Goal: Book appointment/travel/reservation

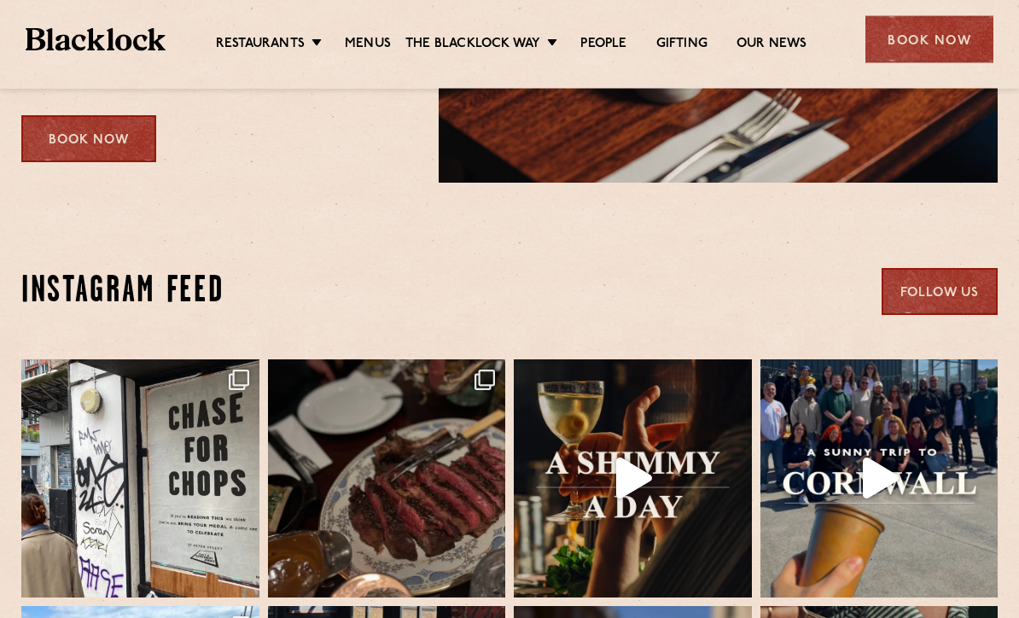
scroll to position [3047, 0]
click at [897, 47] on div "Book Now" at bounding box center [929, 39] width 128 height 47
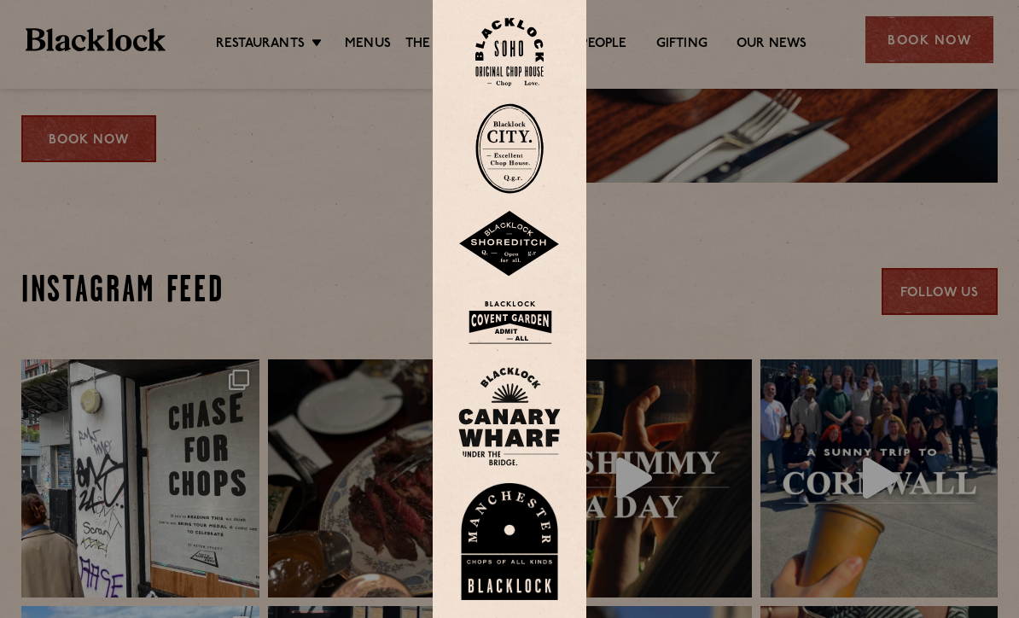
click at [497, 346] on img at bounding box center [509, 321] width 102 height 55
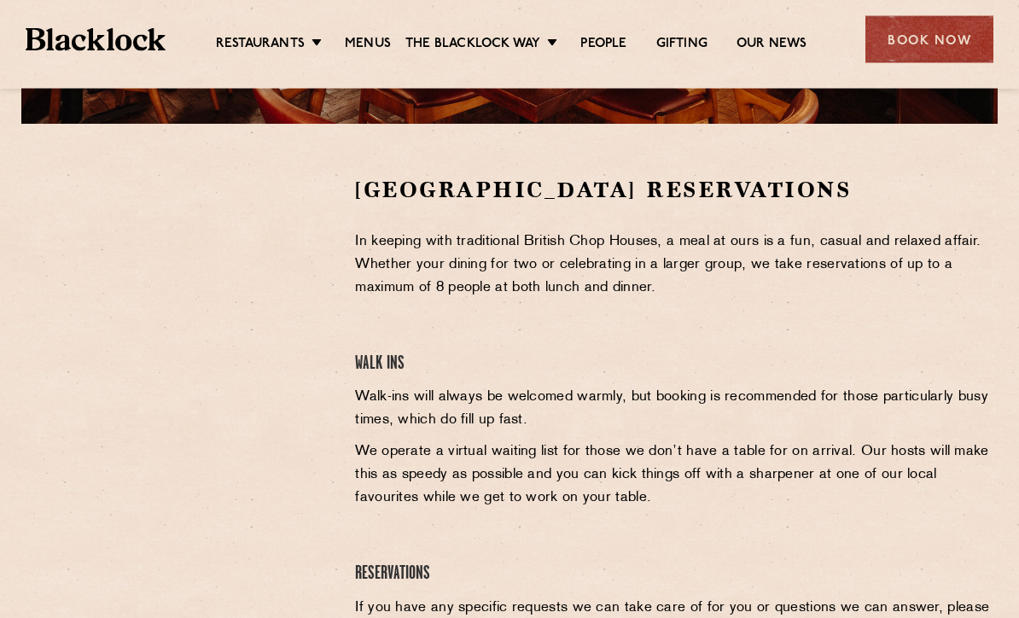
scroll to position [491, 0]
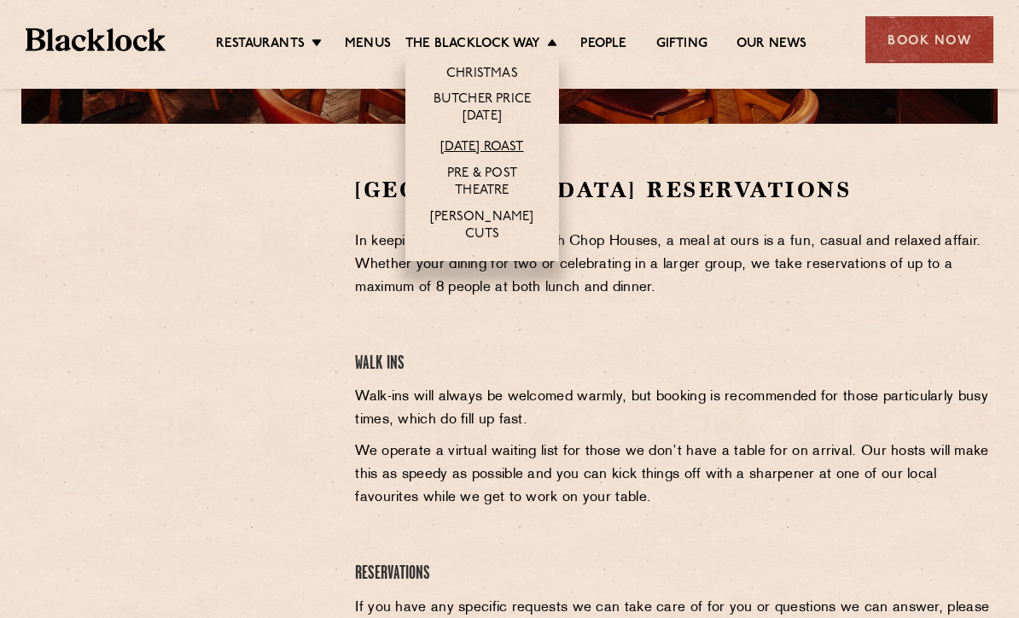
click at [458, 148] on link "[DATE] Roast" at bounding box center [481, 147] width 83 height 17
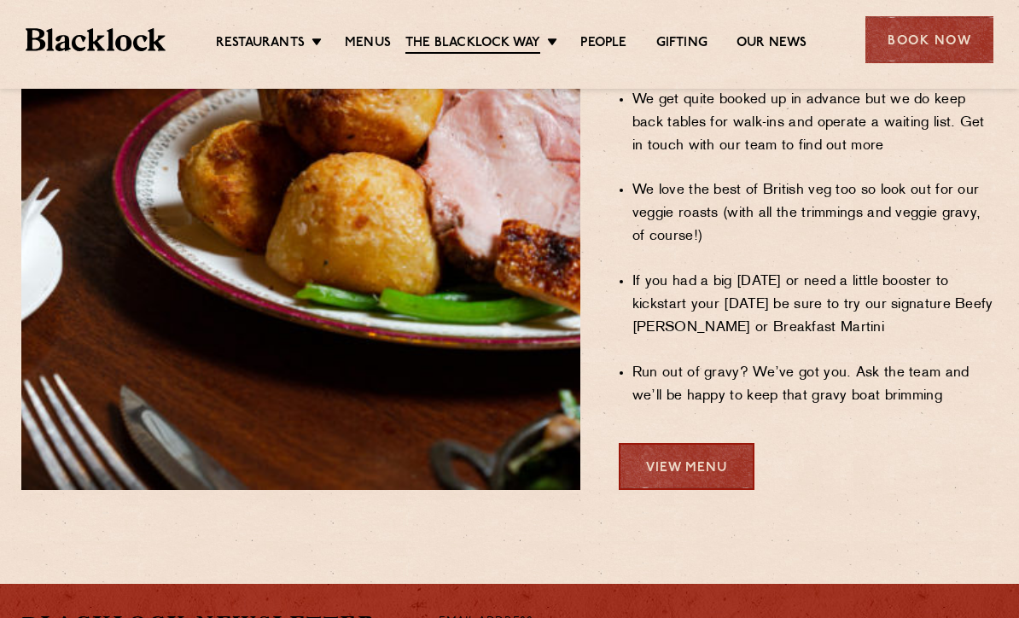
scroll to position [1435, 0]
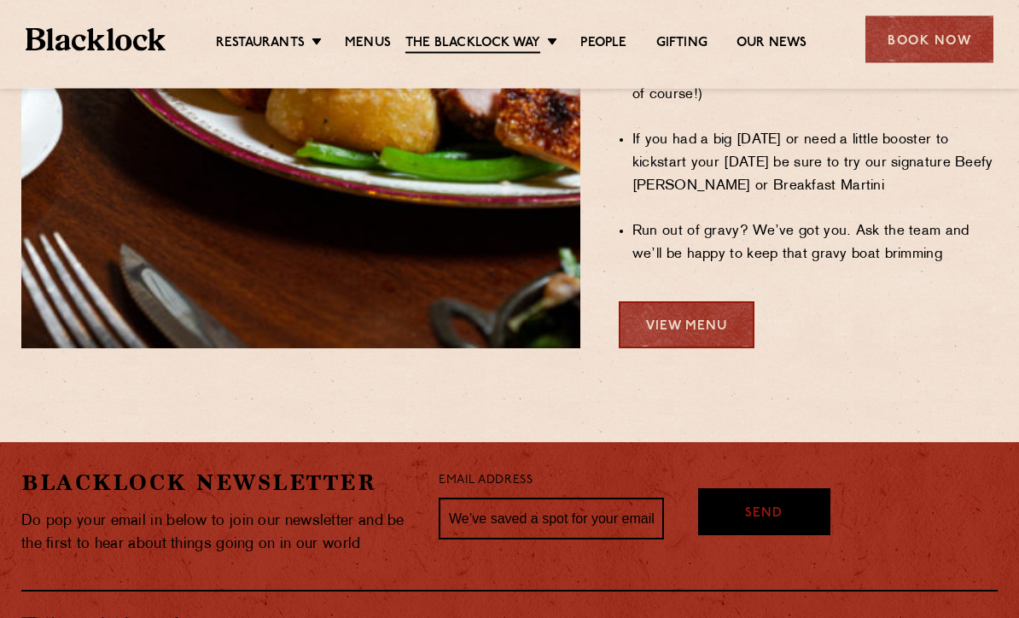
click at [635, 302] on link "View Menu" at bounding box center [687, 325] width 136 height 47
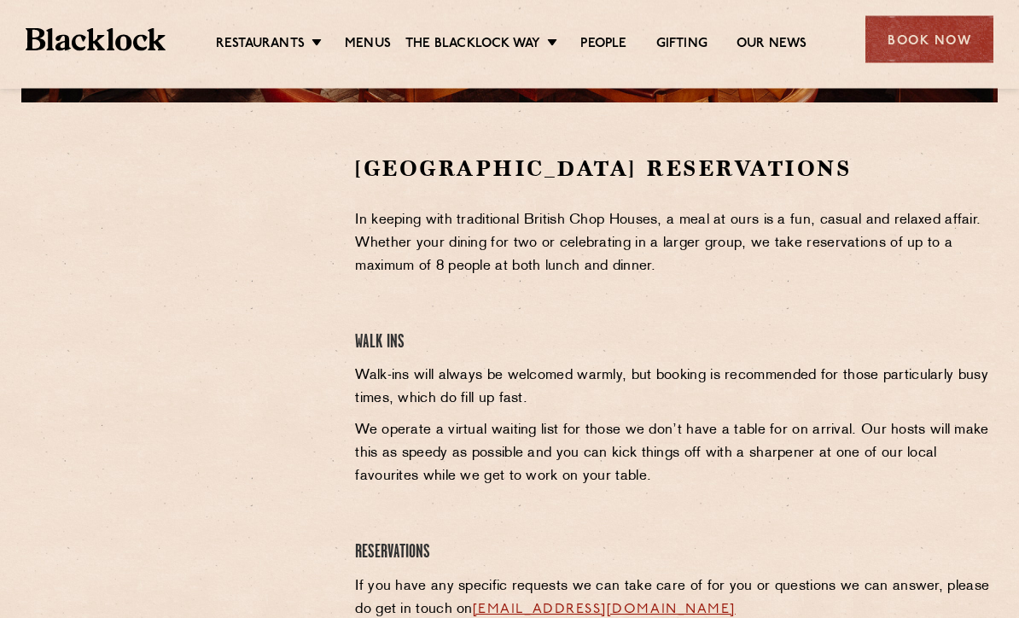
scroll to position [512, 0]
